Goal: Check status: Check status

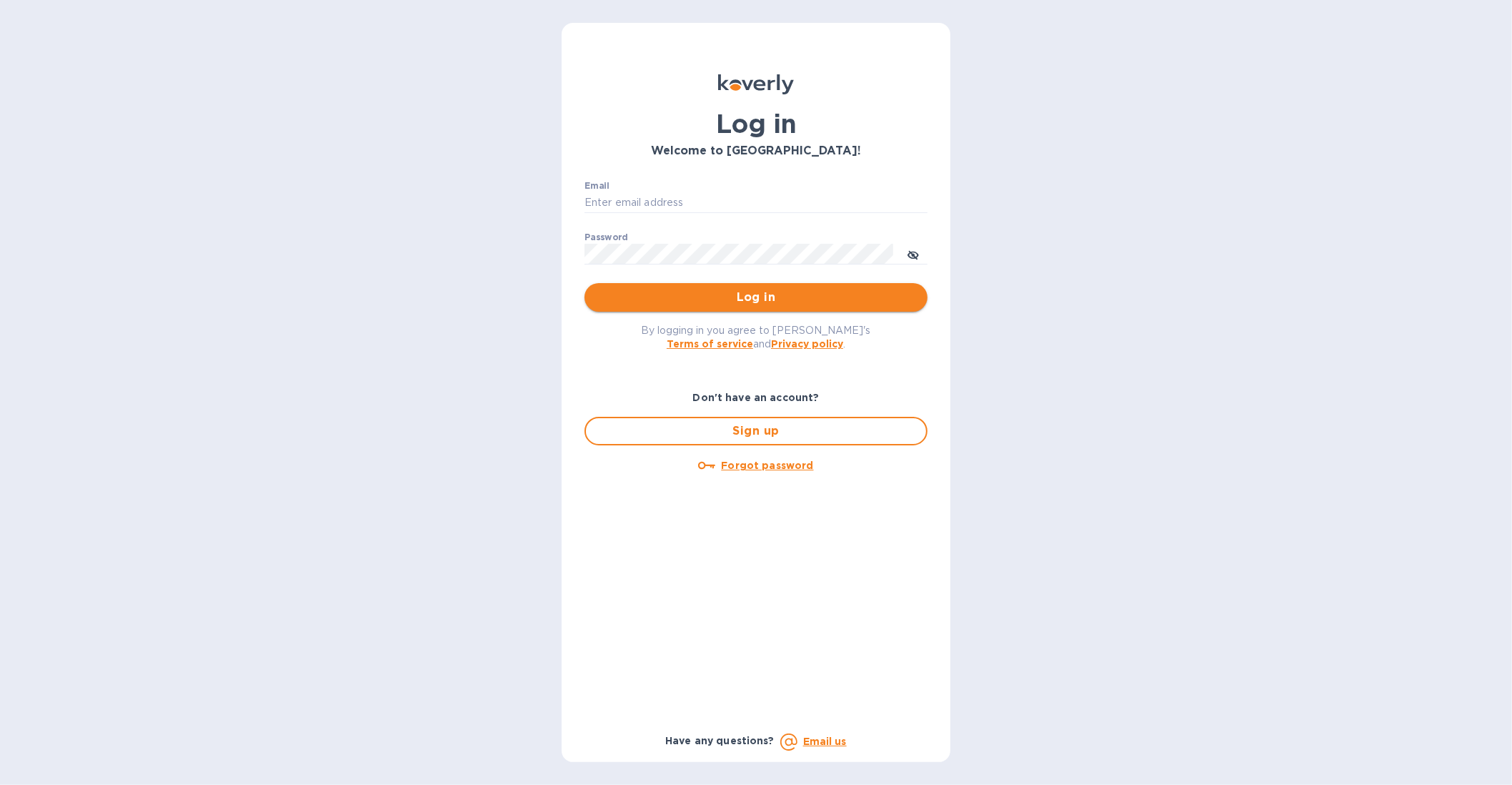
type input "b@corkhoarder.com"
click at [742, 298] on span "Log in" at bounding box center [756, 297] width 320 height 17
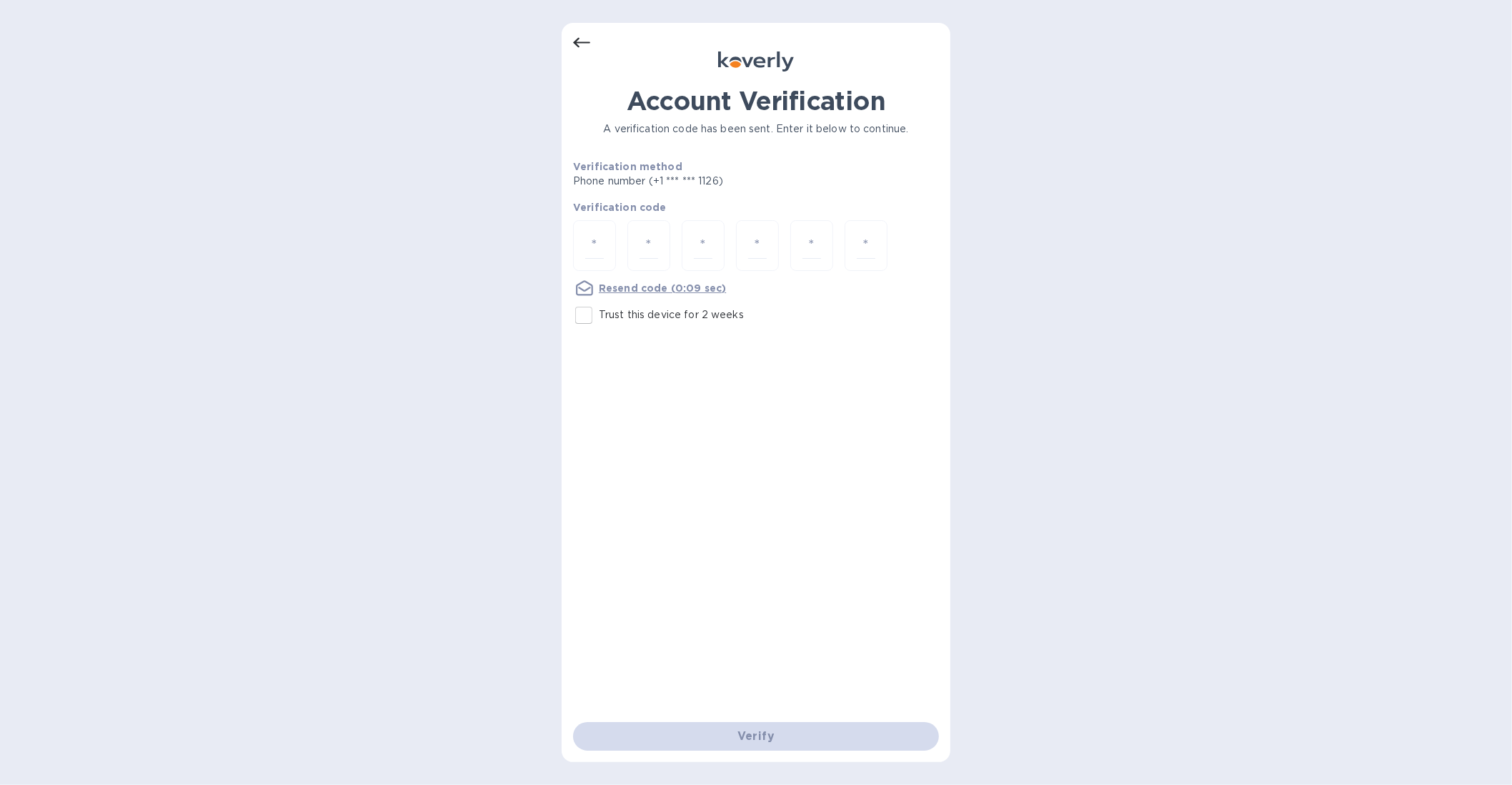
click at [584, 309] on input "Trust this device for 2 weeks" at bounding box center [584, 315] width 30 height 30
checkbox input "true"
click at [592, 252] on input "number" at bounding box center [594, 246] width 18 height 26
type input "5"
type input "9"
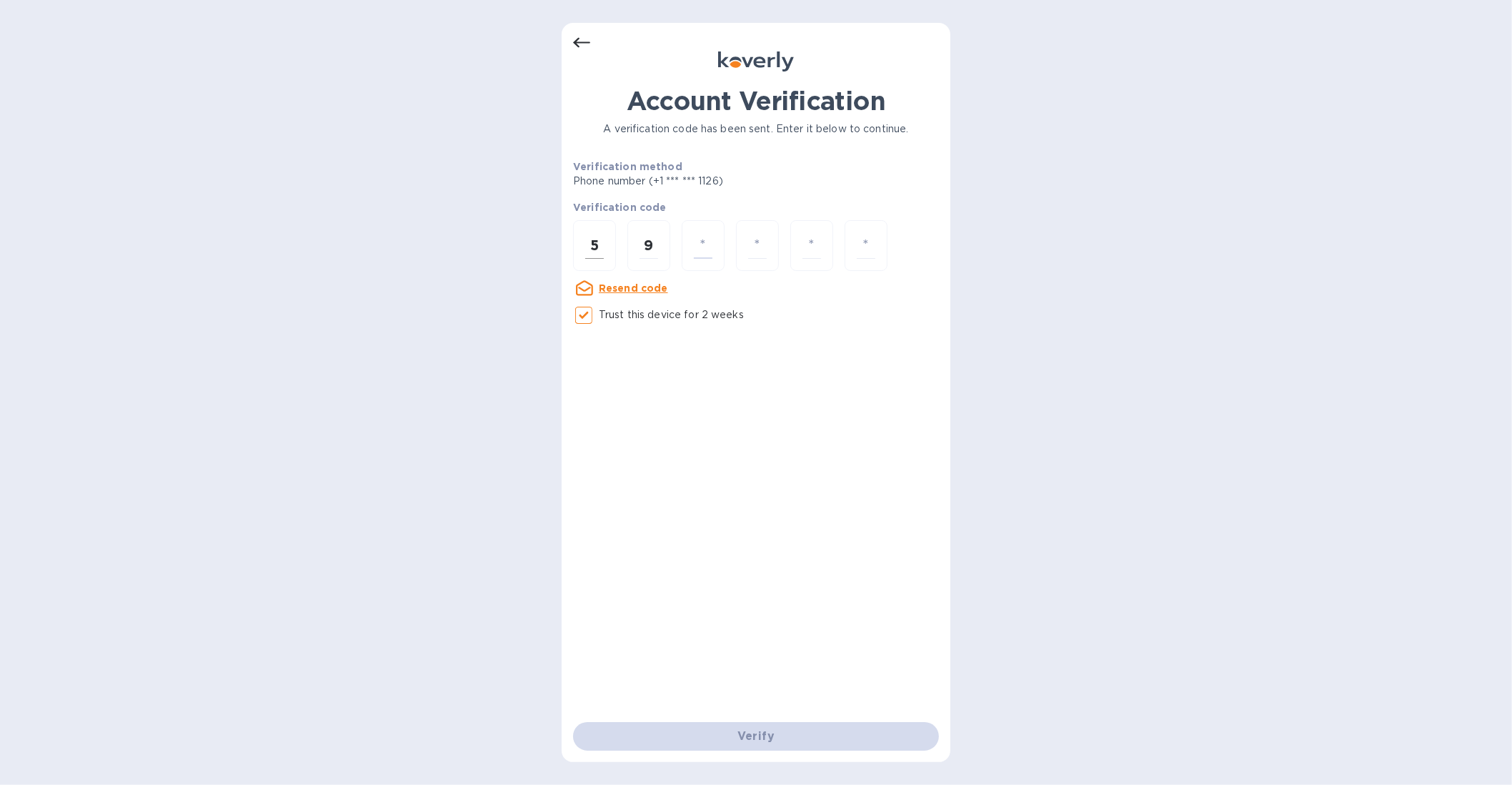
type input "7"
type input "3"
type input "7"
type input "4"
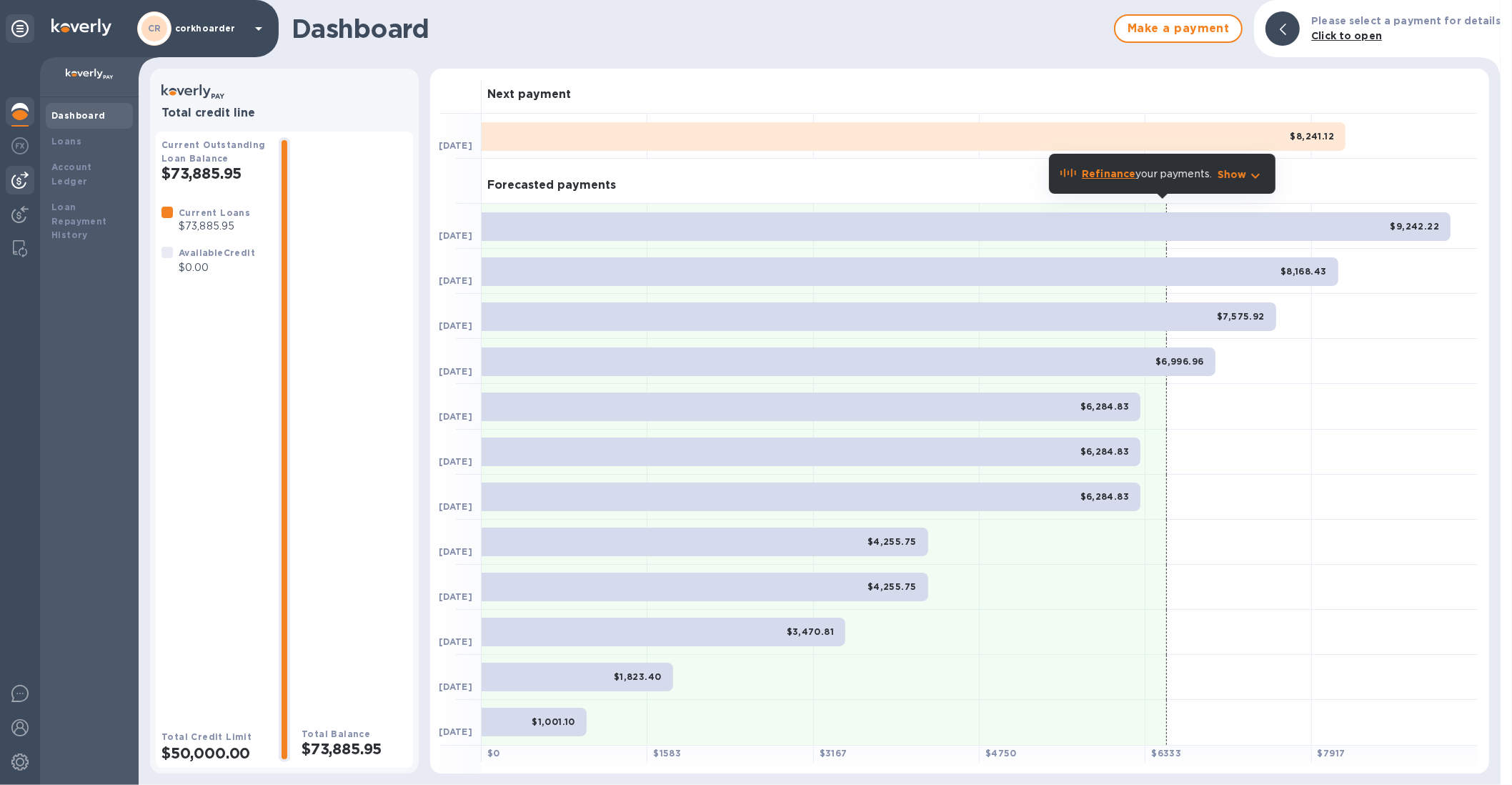
click at [12, 171] on img at bounding box center [20, 179] width 17 height 17
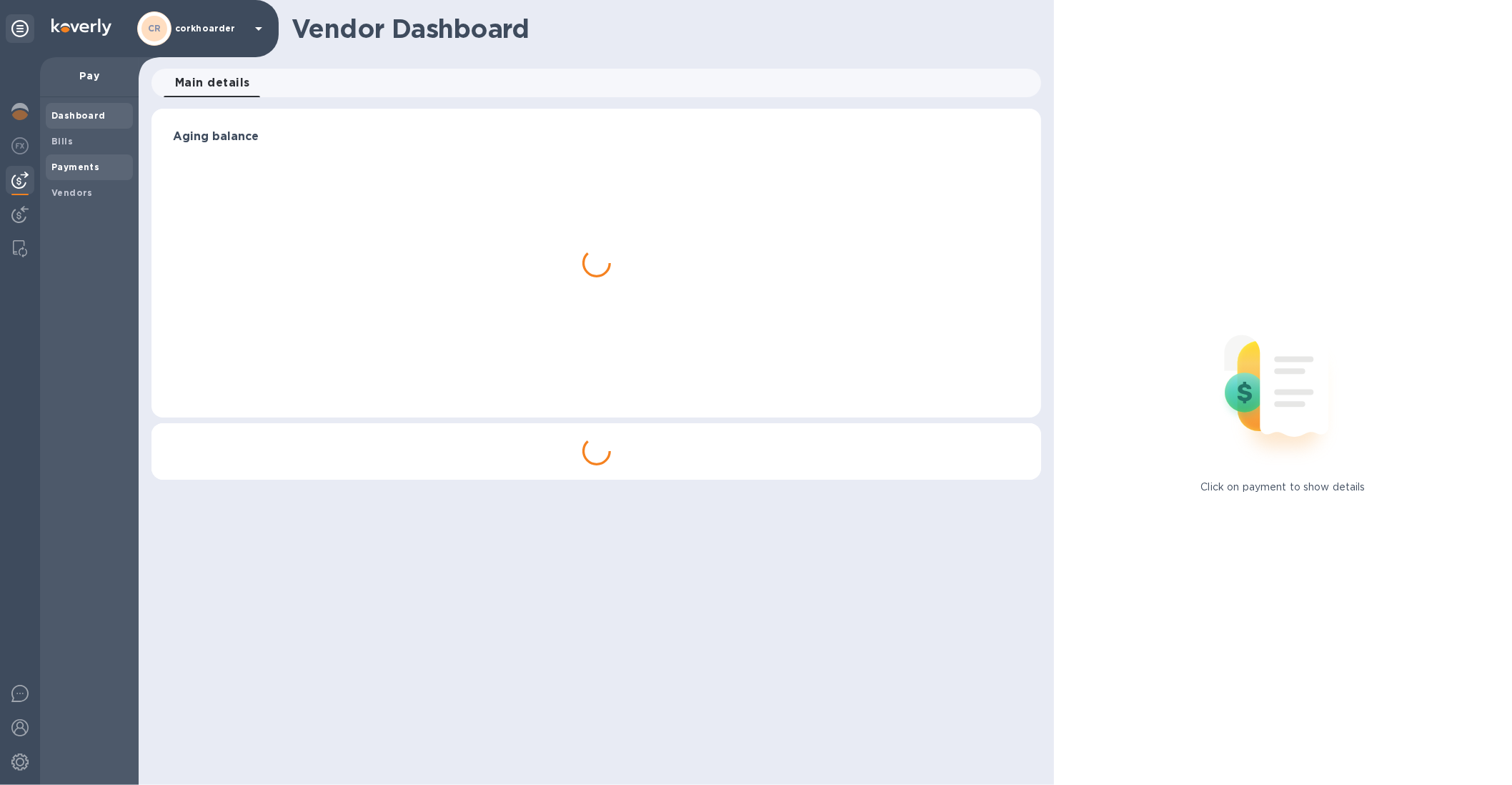
click at [82, 167] on b "Payments" at bounding box center [75, 166] width 48 height 11
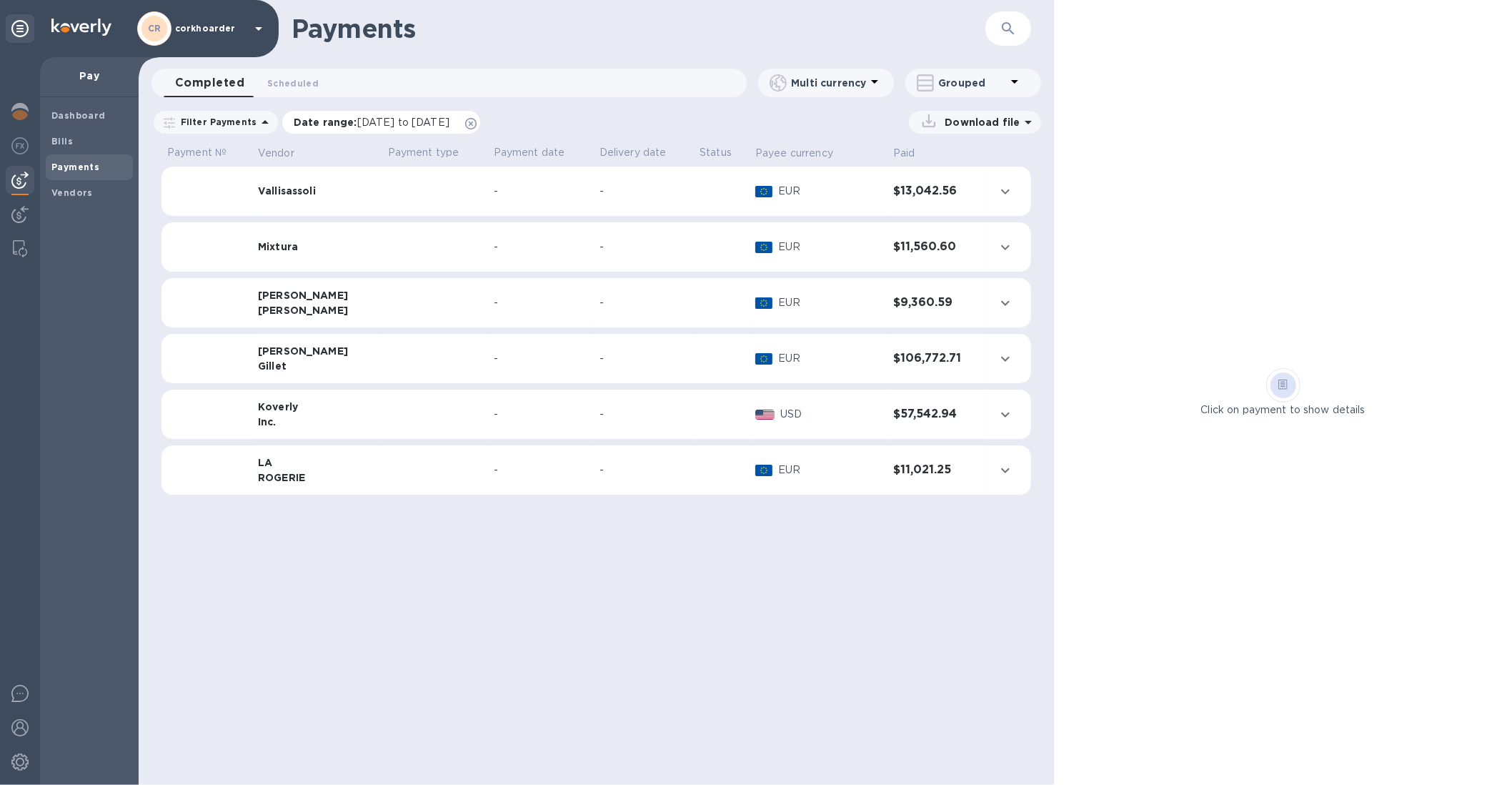
click at [476, 118] on icon at bounding box center [471, 124] width 12 height 12
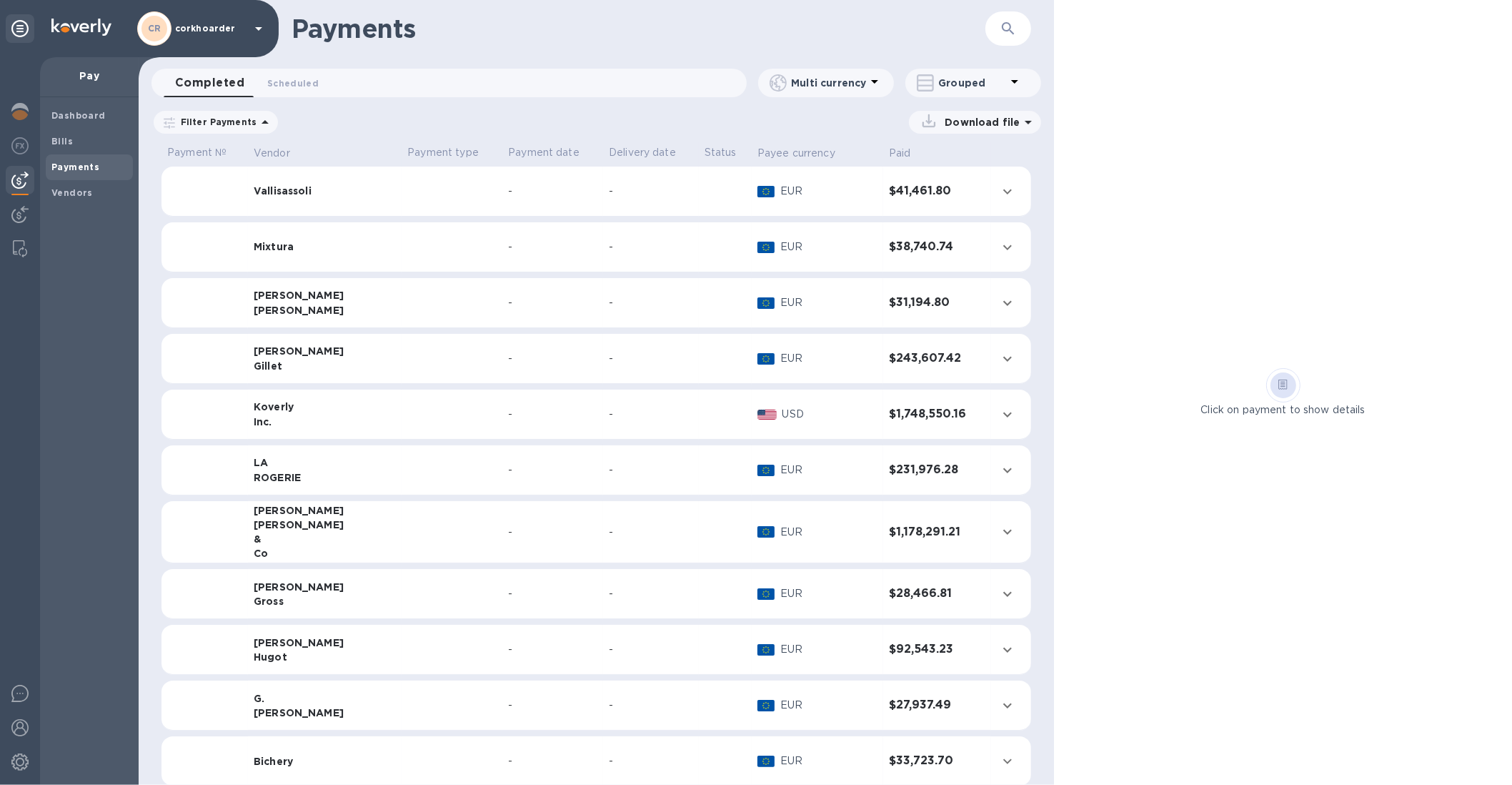
click at [521, 667] on td "-" at bounding box center [553, 649] width 101 height 50
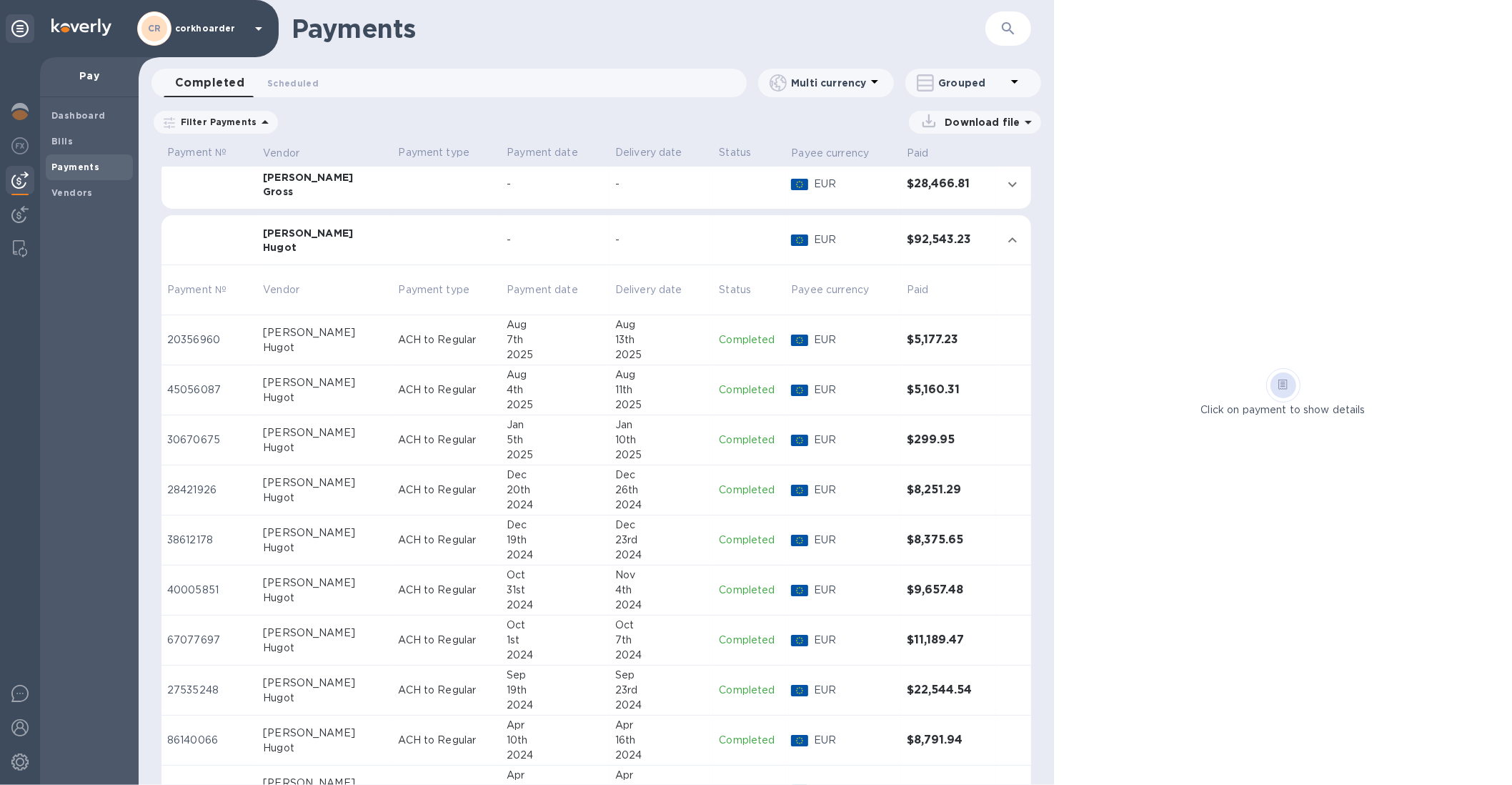
scroll to position [320, 0]
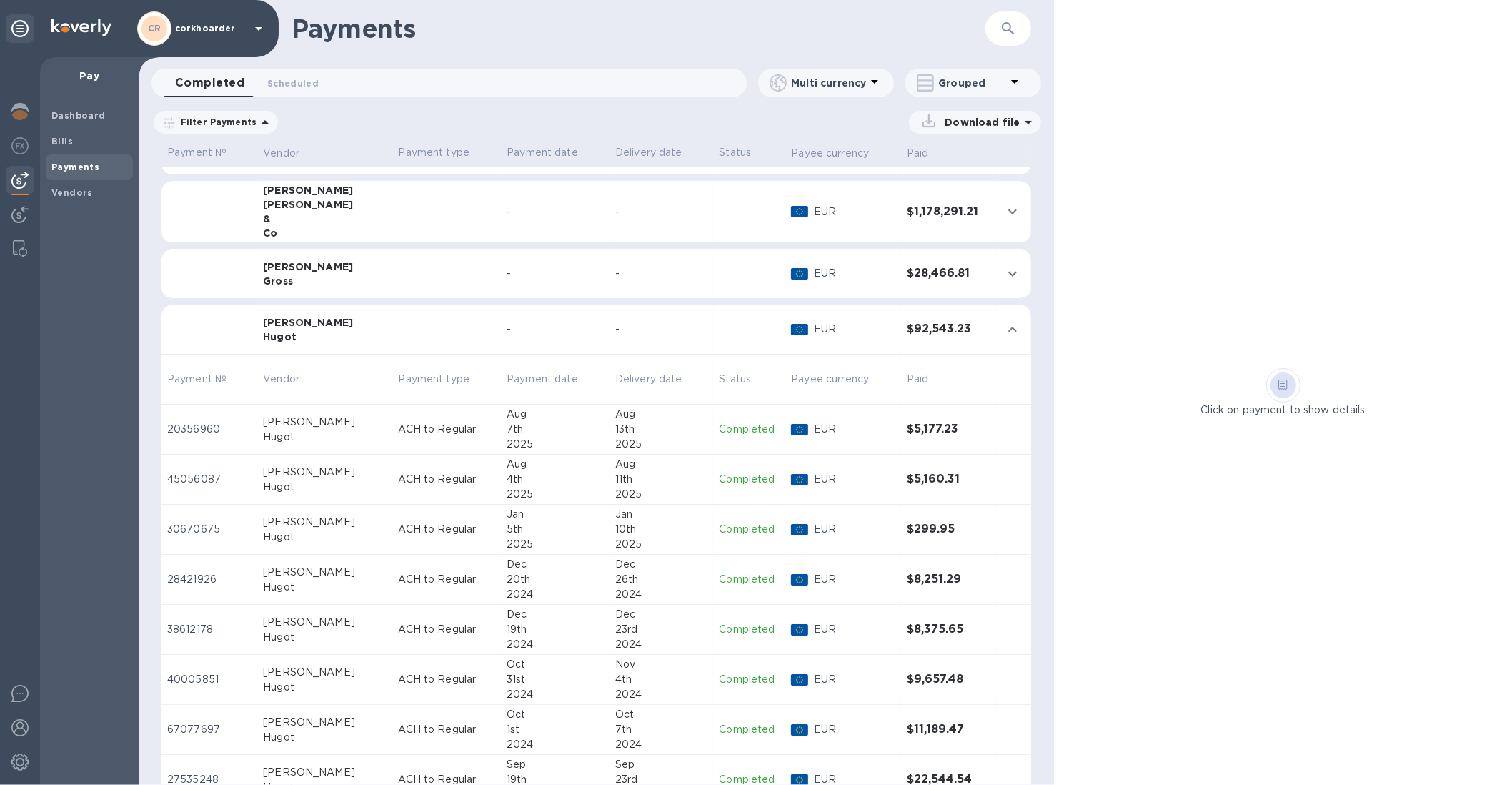
click at [609, 420] on td "[DATE]" at bounding box center [661, 429] width 103 height 50
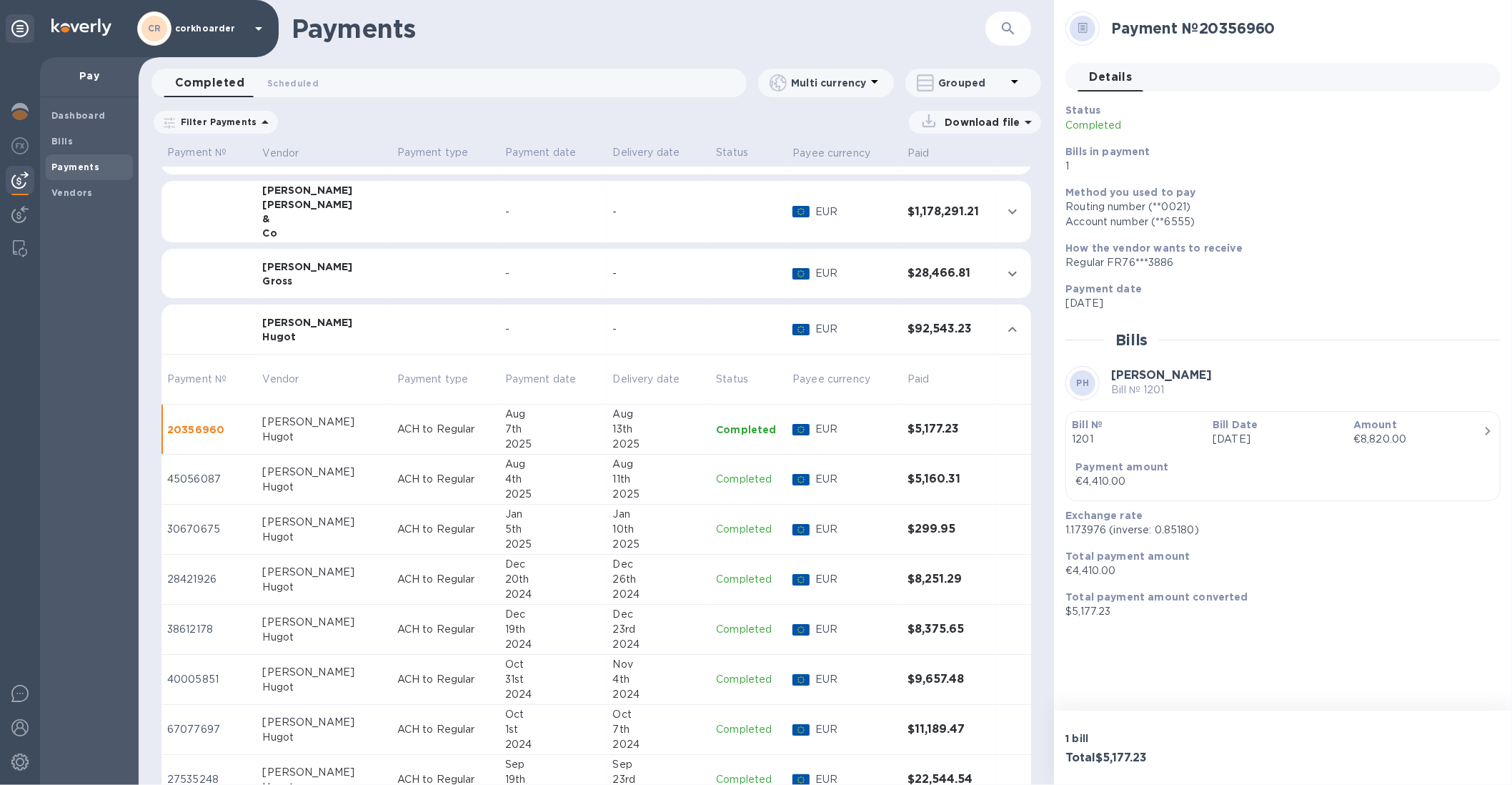
click at [608, 462] on td "[DATE]" at bounding box center [659, 480] width 103 height 50
click at [613, 424] on div "13th" at bounding box center [659, 429] width 92 height 15
click at [1327, 458] on div "Bill № 1201 Bill Date [DATE] Amount €8,820.00 Payment amount €4,410.00" at bounding box center [1282, 456] width 422 height 77
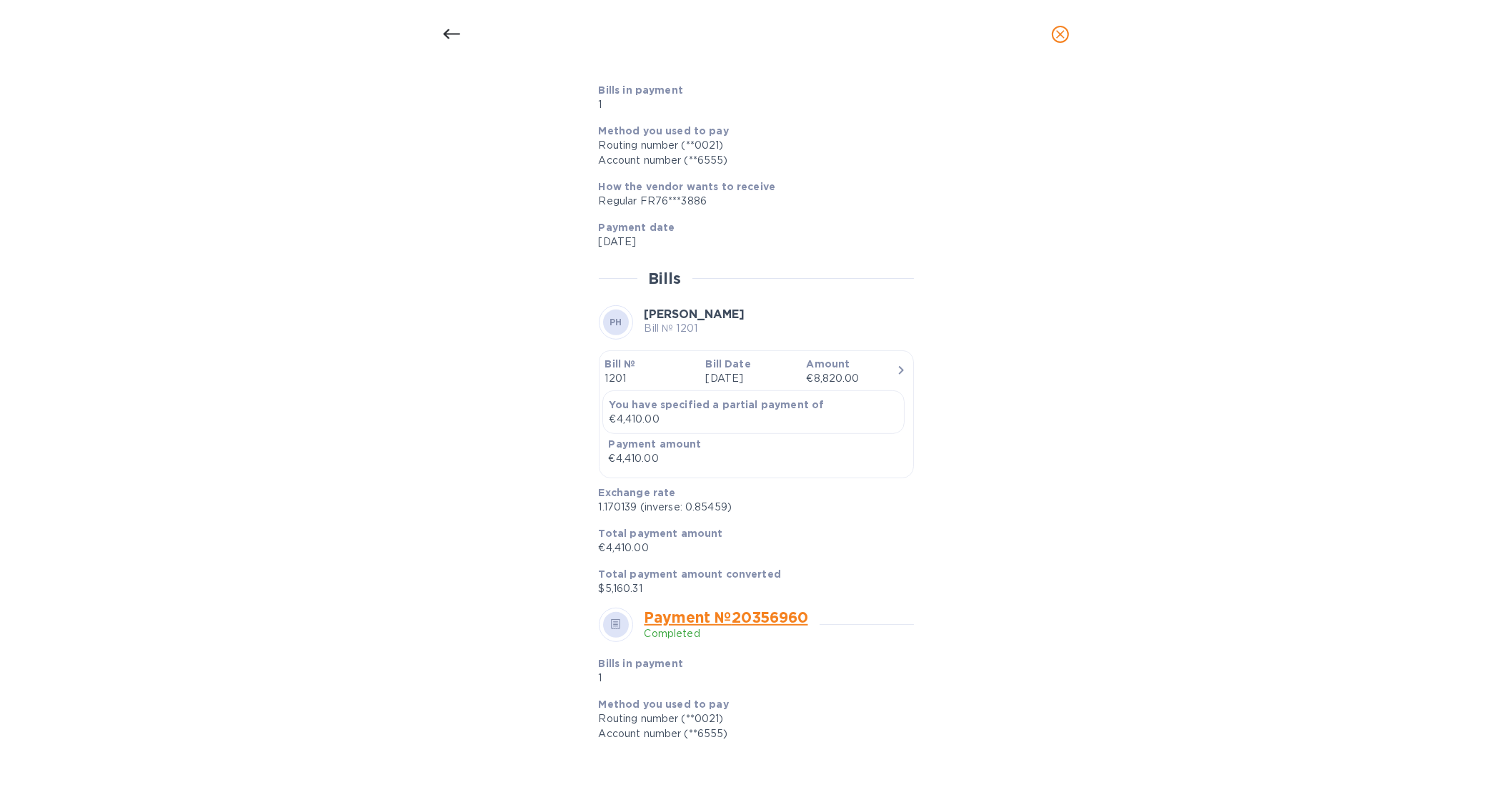
scroll to position [631, 0]
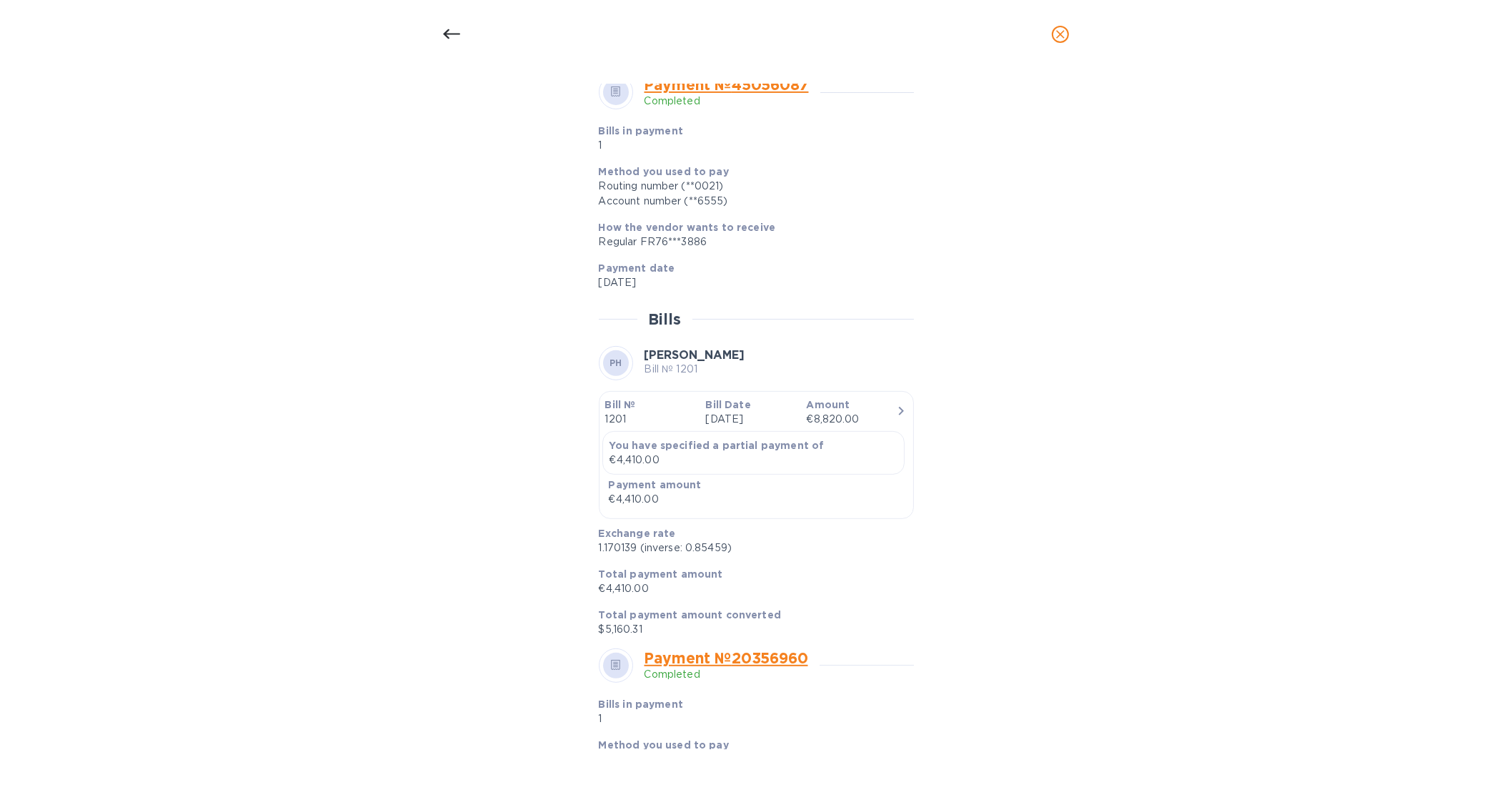
click at [763, 69] on div at bounding box center [756, 58] width 315 height 22
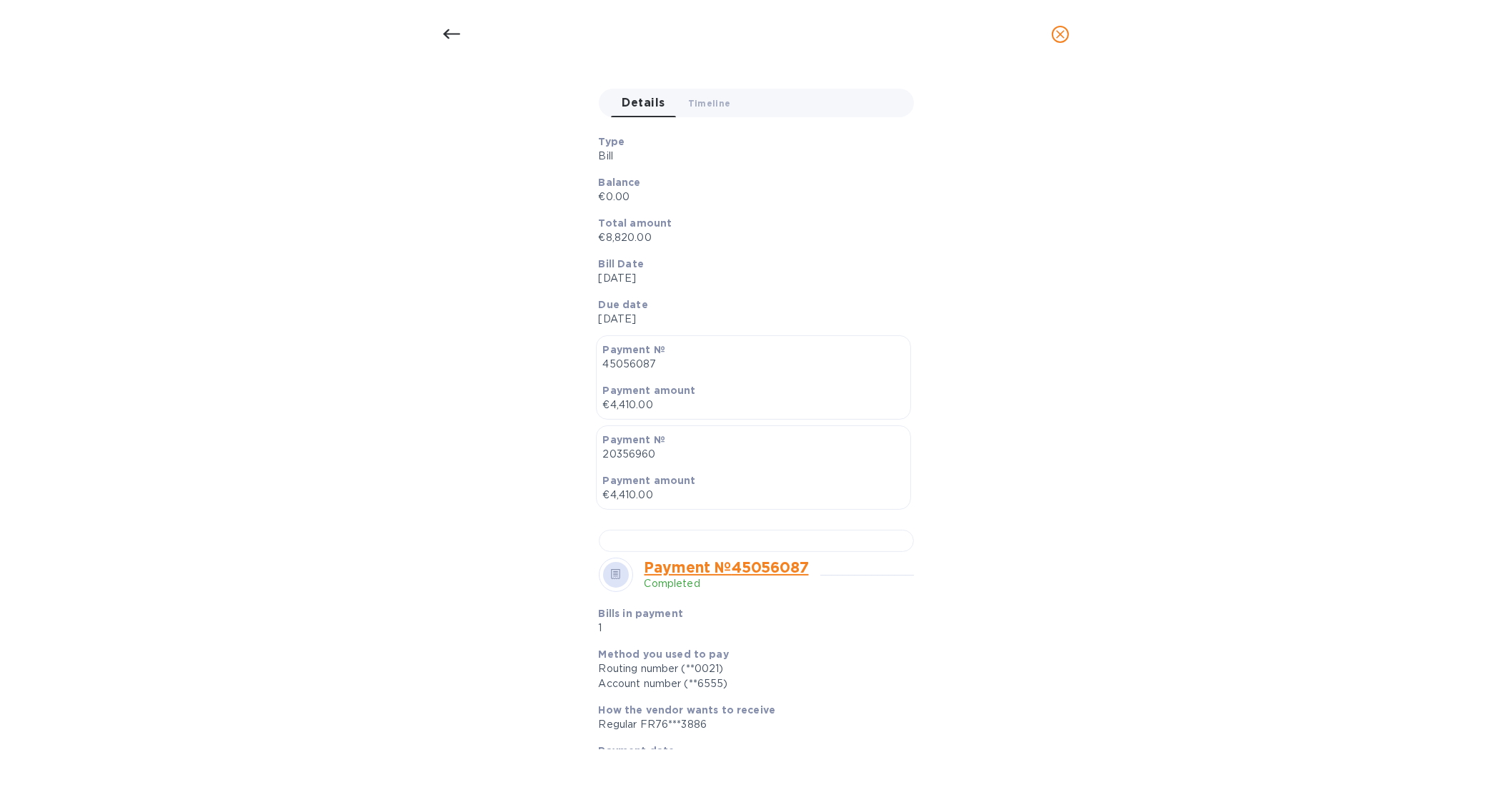
scroll to position [111, 0]
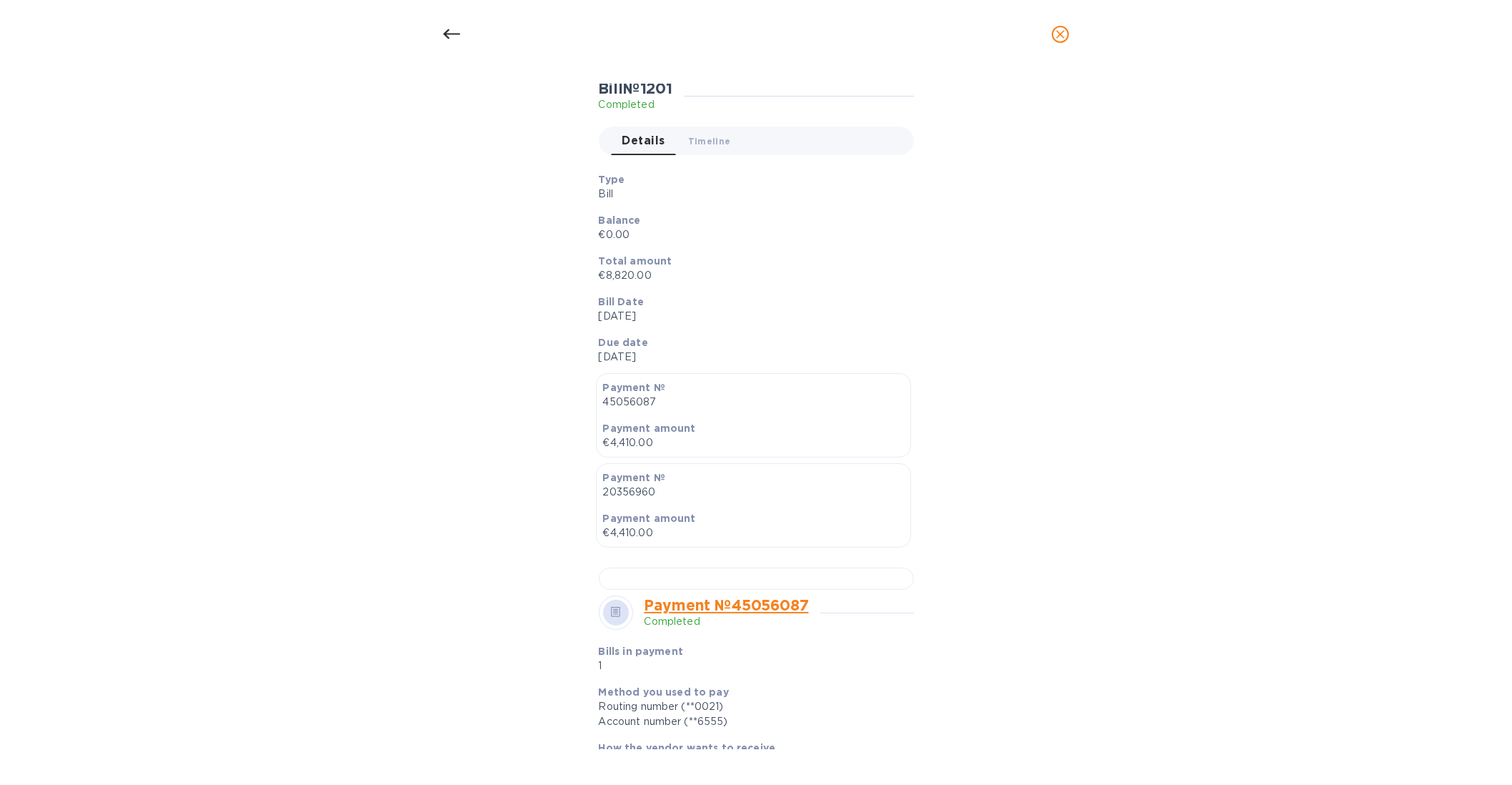
click at [456, 41] on icon at bounding box center [451, 34] width 17 height 17
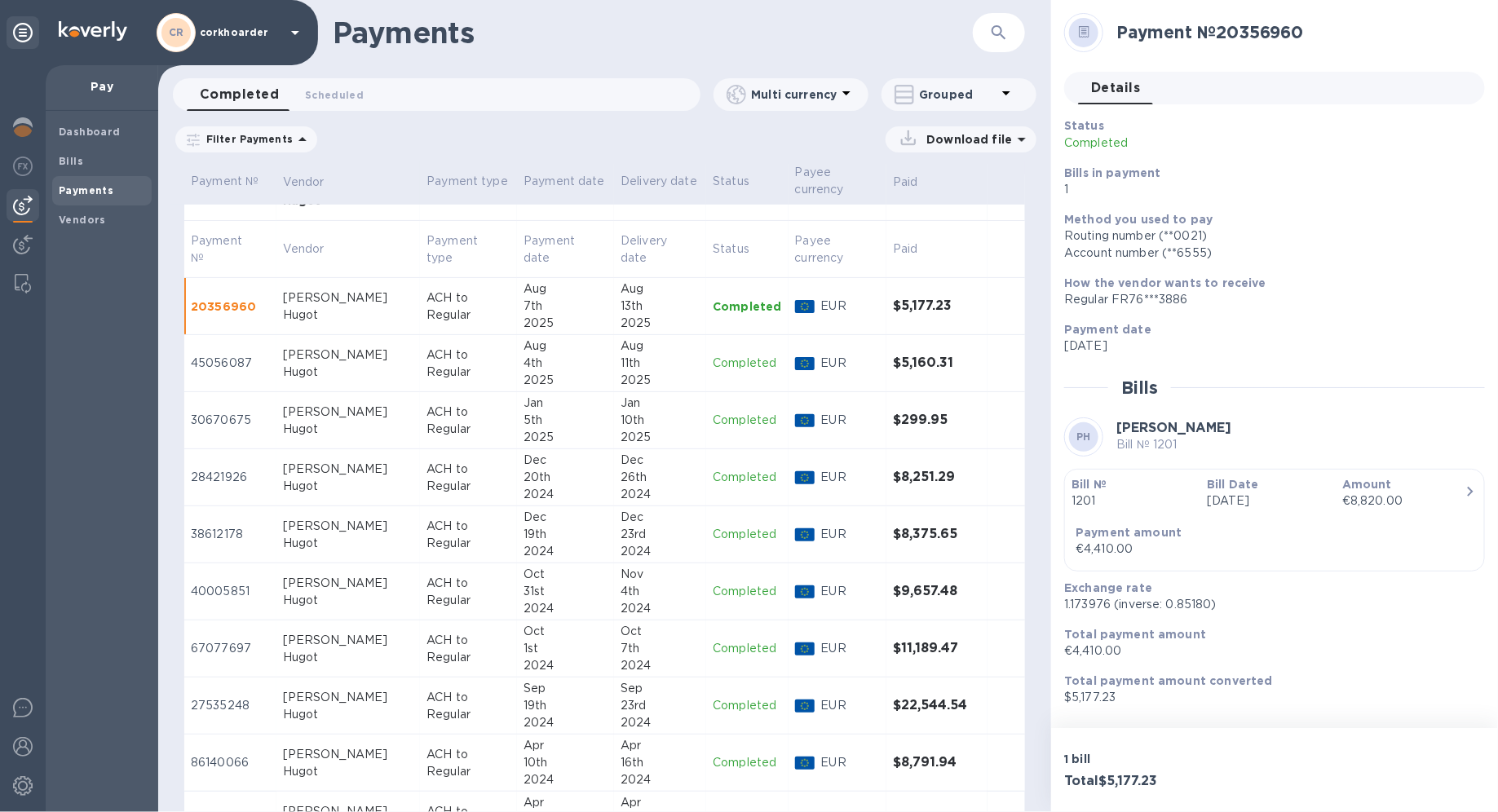
scroll to position [0, 0]
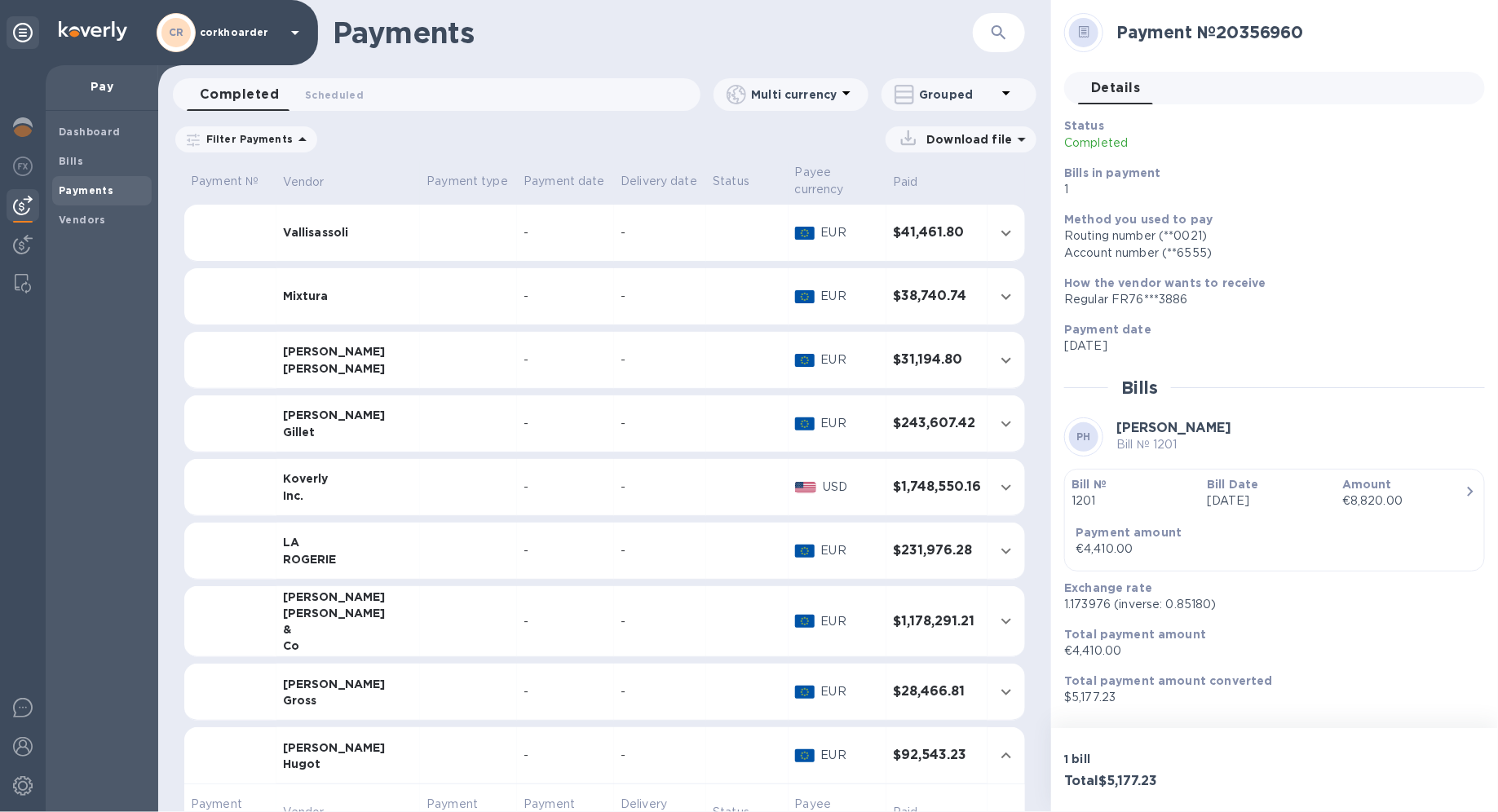
click at [961, 104] on div "Grouped" at bounding box center [955, 94] width 122 height 23
click at [946, 130] on li "Separate all payments" at bounding box center [971, 137] width 177 height 52
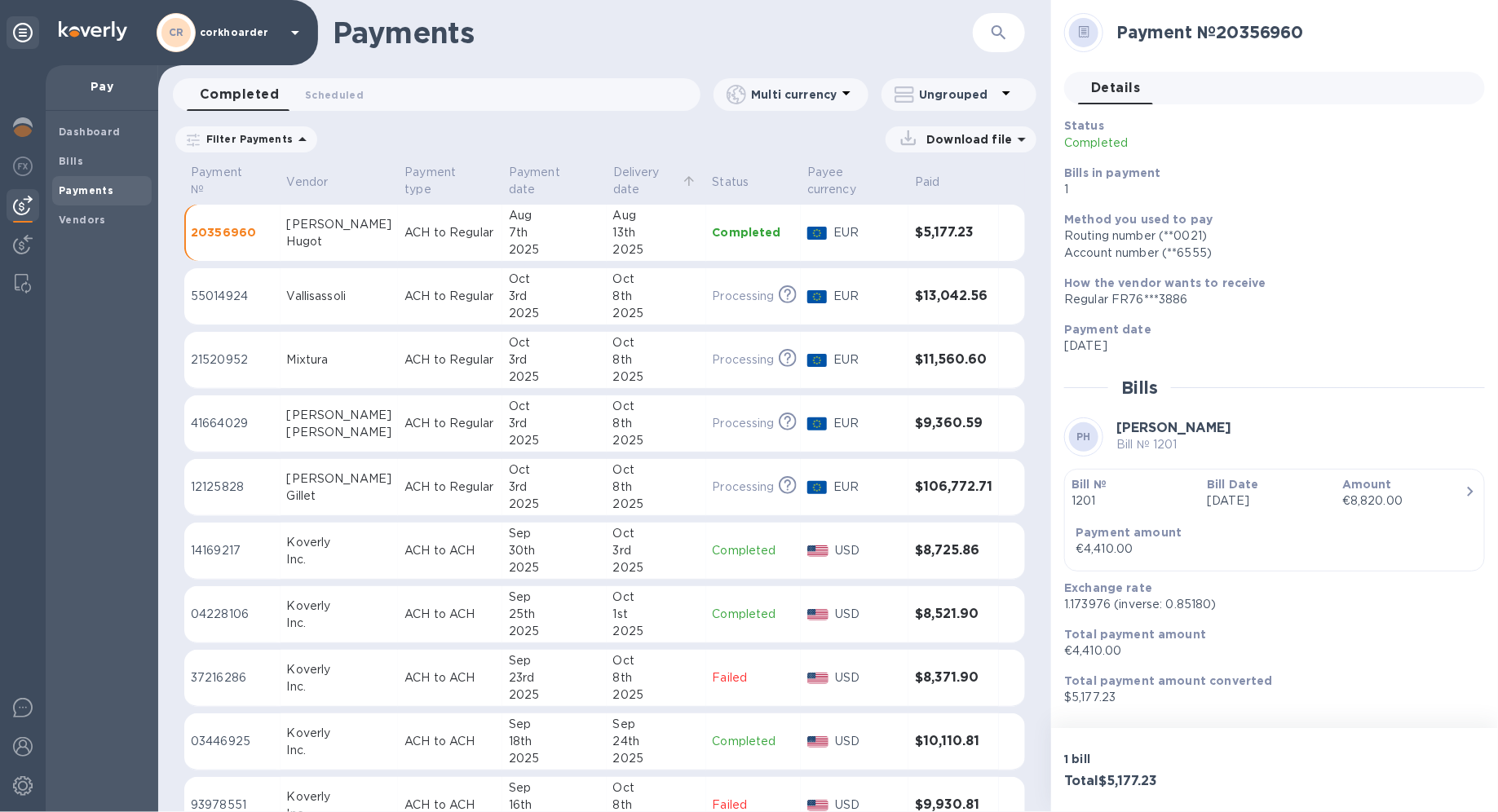
click at [621, 176] on p "Delivery date" at bounding box center [645, 181] width 65 height 34
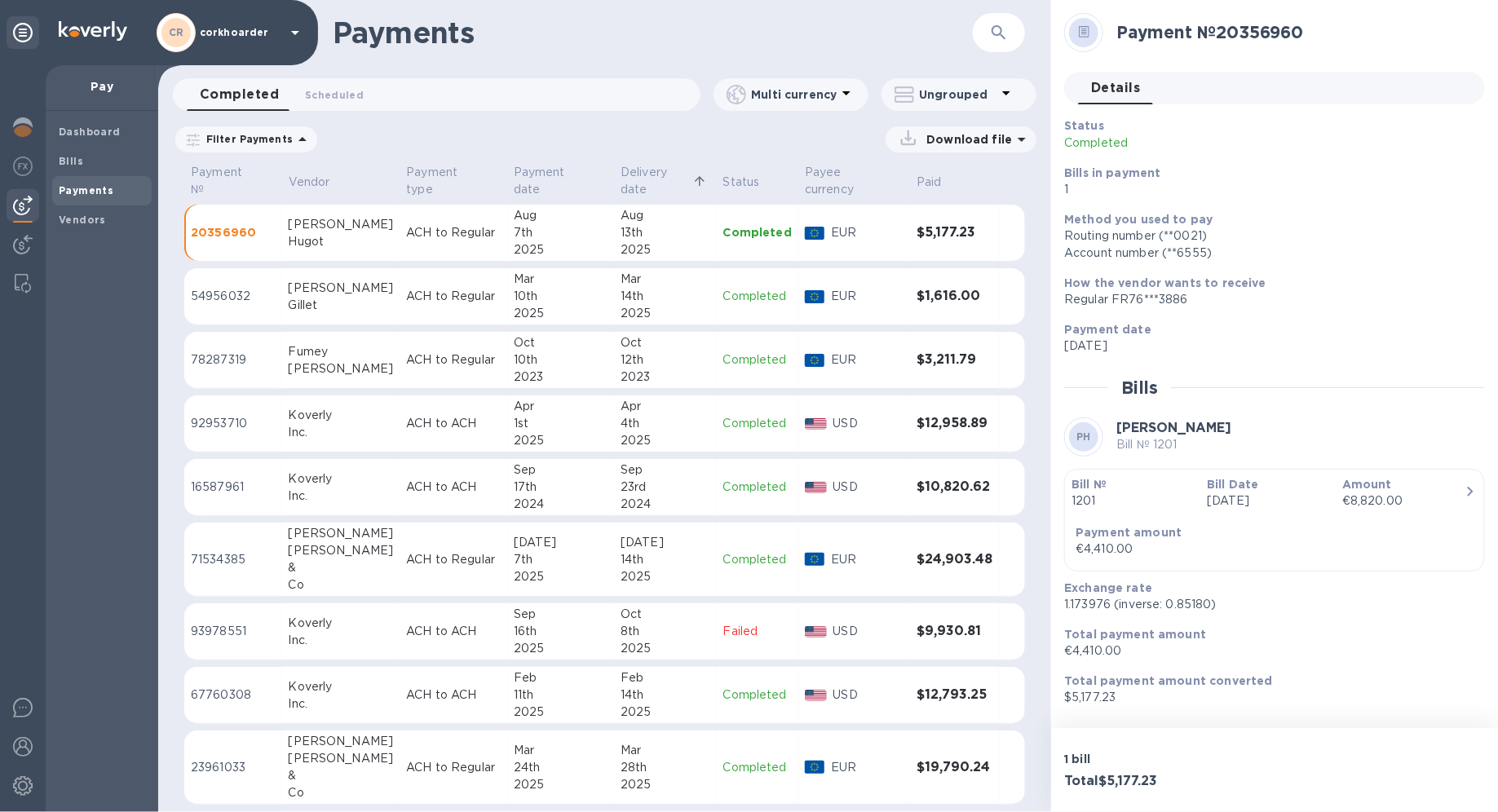
click at [621, 176] on p "Delivery date" at bounding box center [655, 181] width 69 height 34
click at [342, 108] on button "Scheduled 0" at bounding box center [334, 94] width 85 height 33
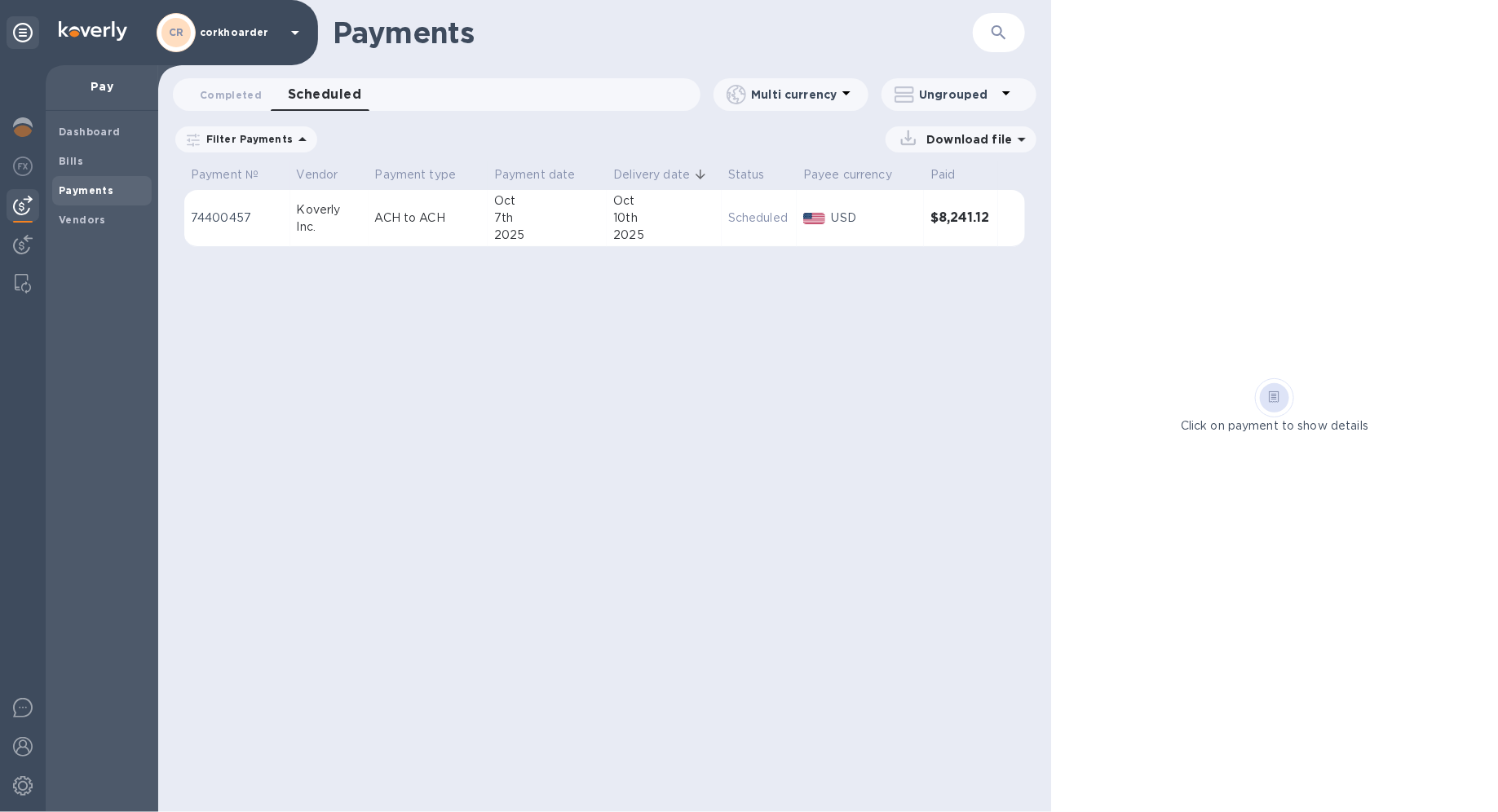
click at [0, 0] on icon at bounding box center [0, 0] width 0 height 0
click at [249, 95] on span "Completed 0" at bounding box center [231, 95] width 62 height 17
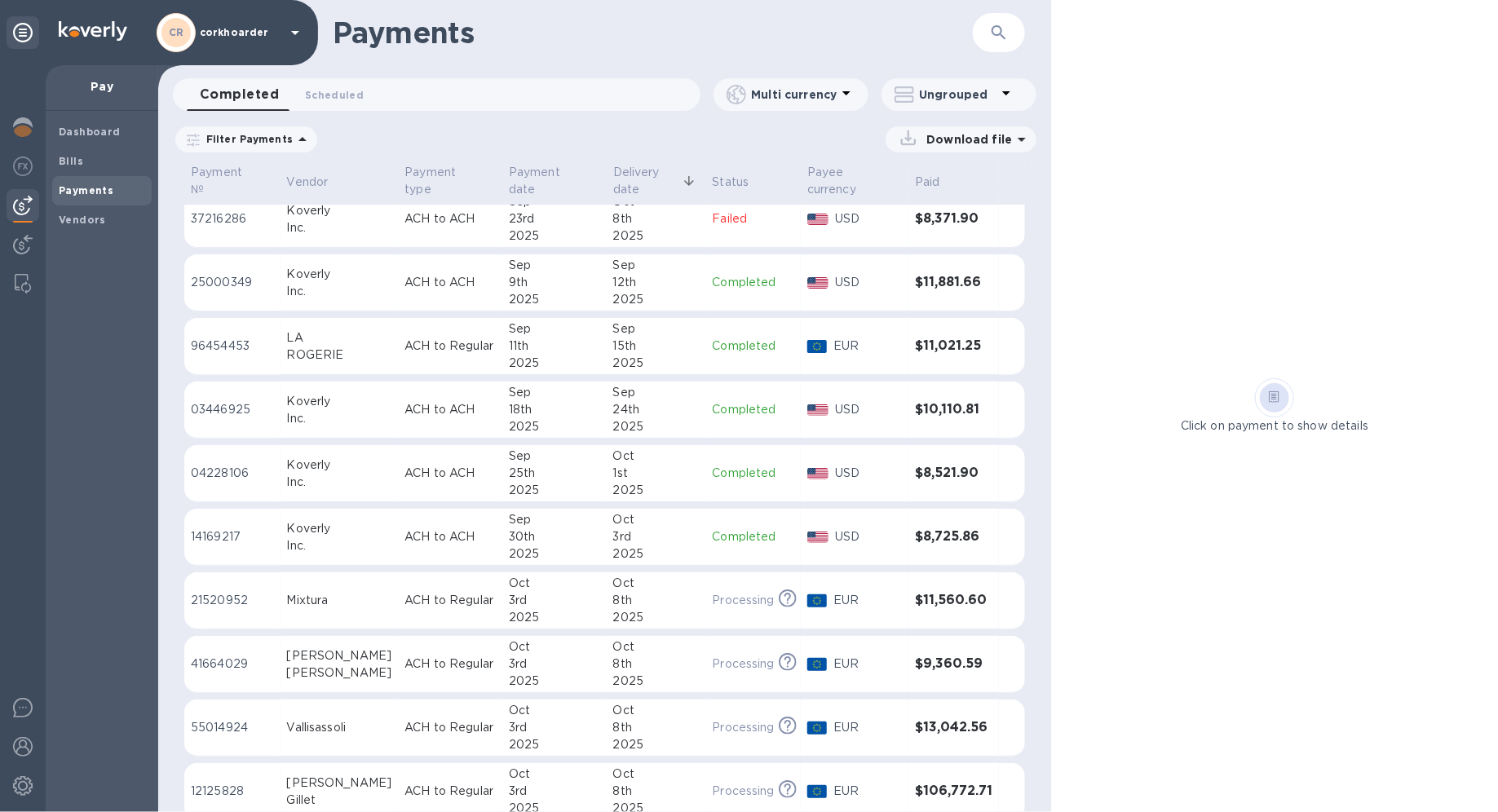
scroll to position [99, 0]
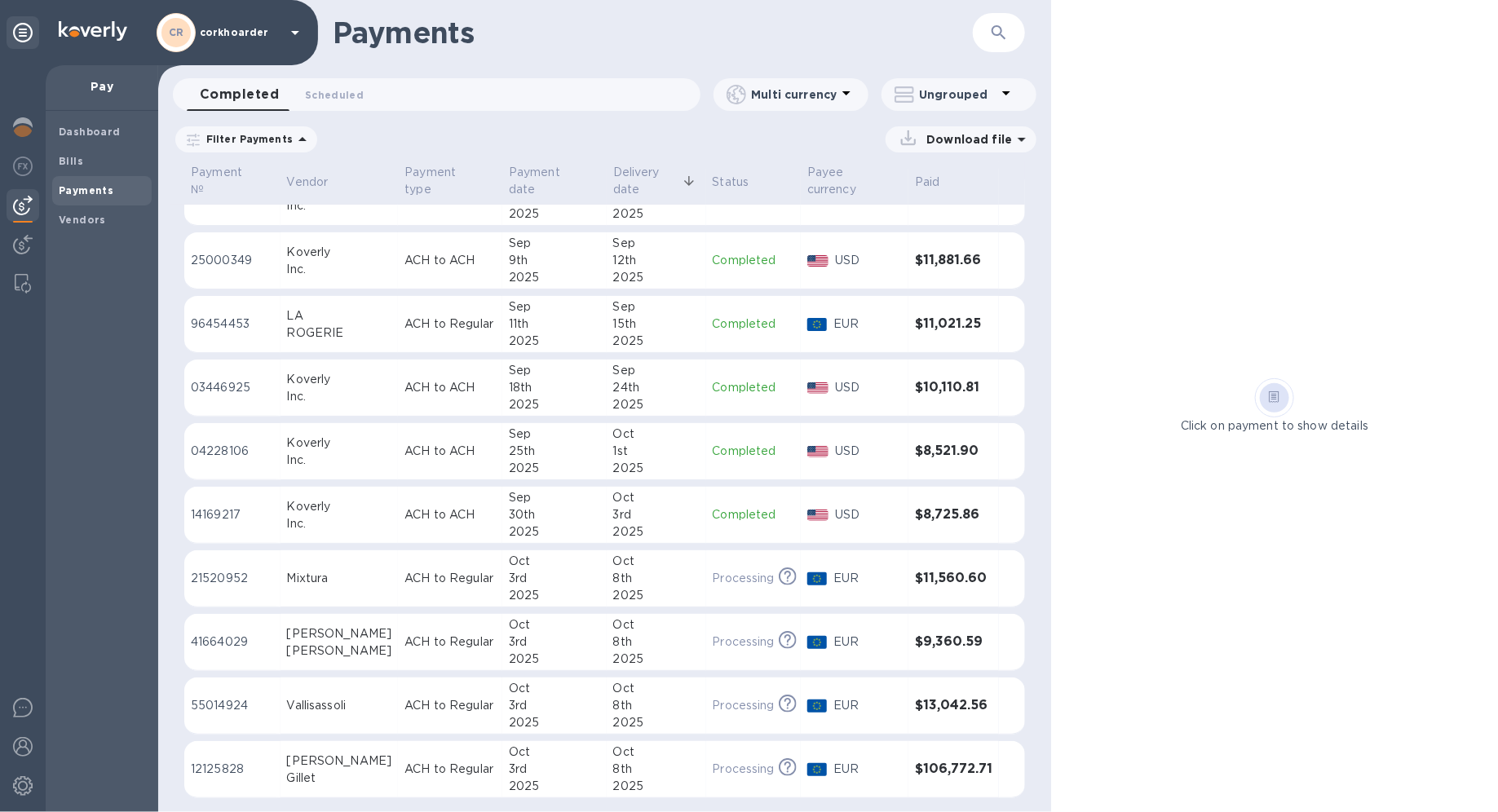
click at [0, 0] on icon at bounding box center [0, 0] width 0 height 0
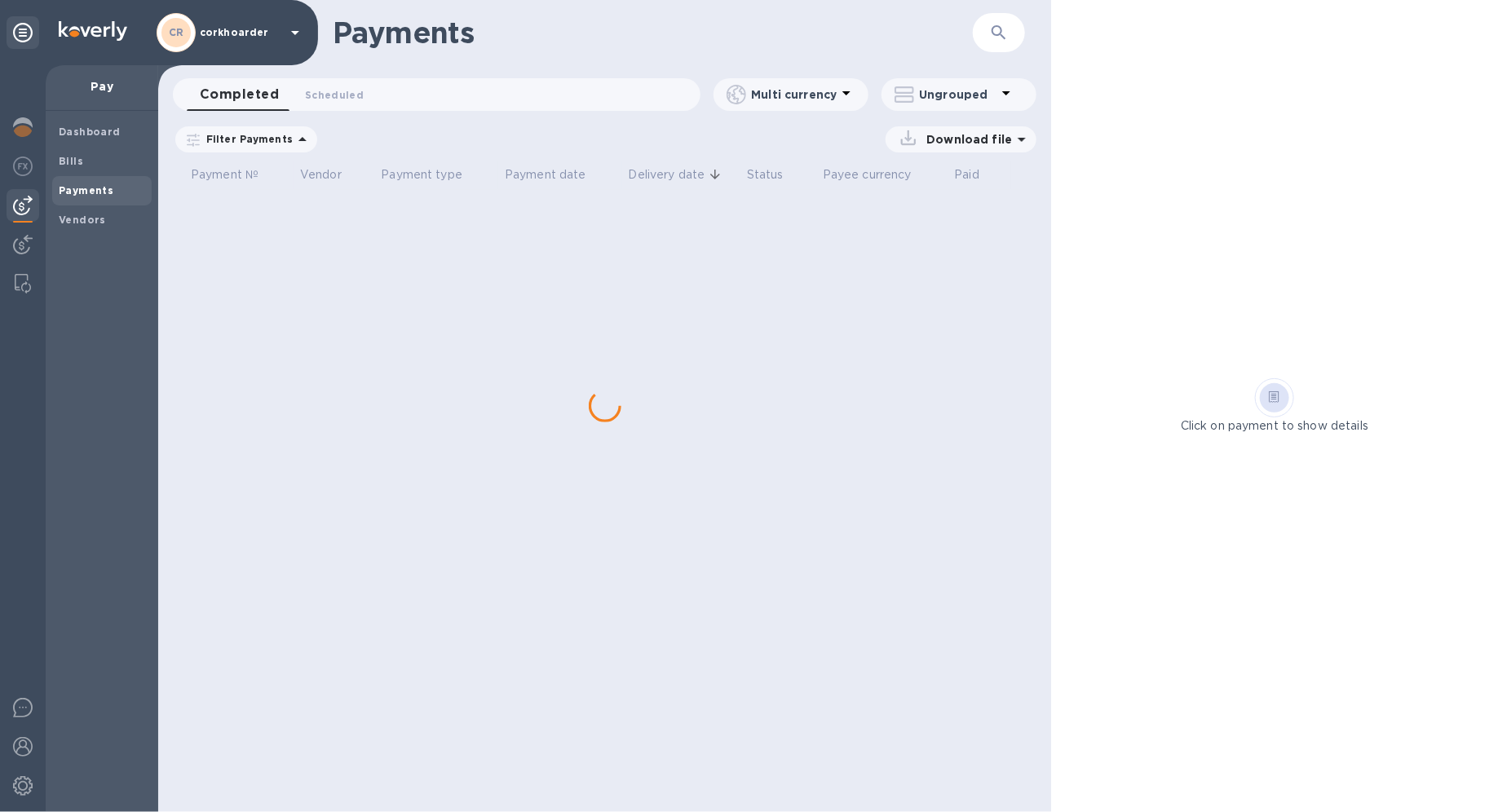
scroll to position [0, 0]
